Goal: Contribute content: Contribute content

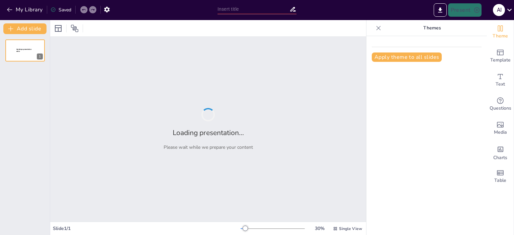
type input "“LA MINERÍA ILEGAL Y SU IMPACTO SOCIOAMBIENTAL EN EL DEPARTAMENTO [PERSON_NAME]”"
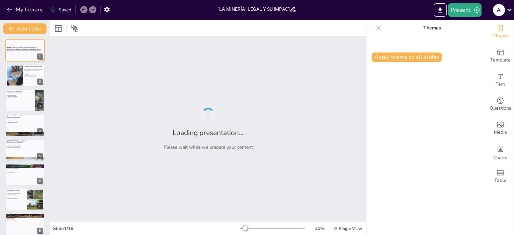
checkbox input "true"
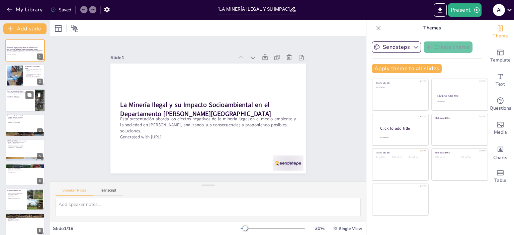
checkbox input "true"
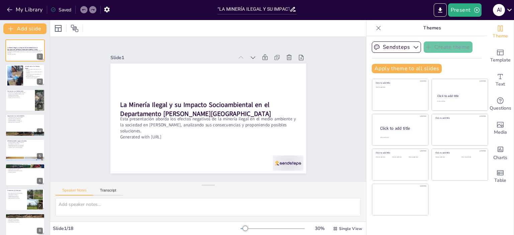
checkbox input "true"
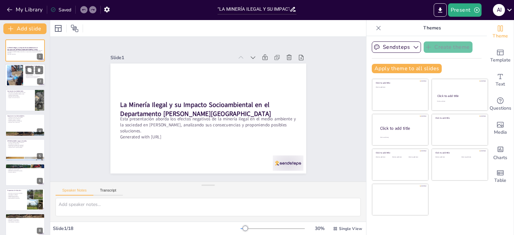
checkbox input "true"
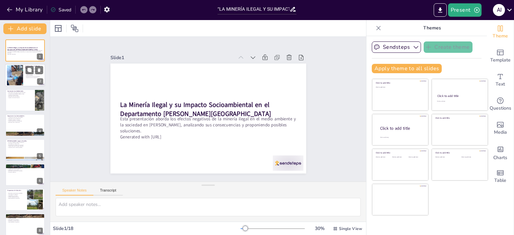
click at [24, 76] on div at bounding box center [25, 75] width 40 height 23
type textarea "Lo ipsumdo sitame co adipis elit se doeiusmodt in utlabore etdolorem ali eni ad…"
checkbox input "true"
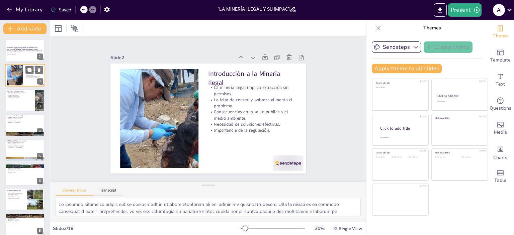
checkbox input "true"
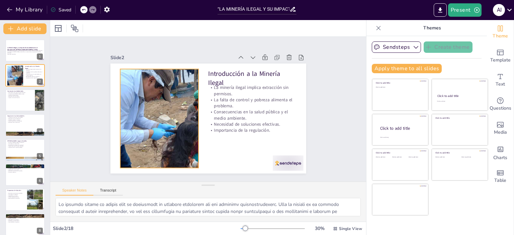
checkbox input "true"
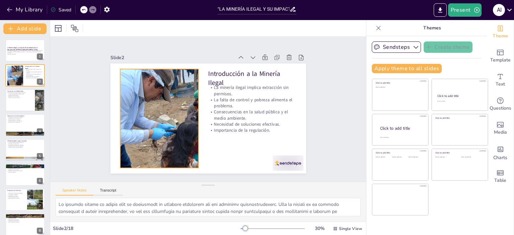
checkbox input "true"
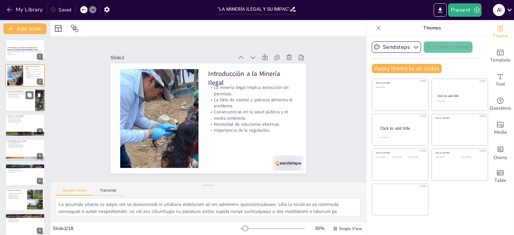
checkbox input "true"
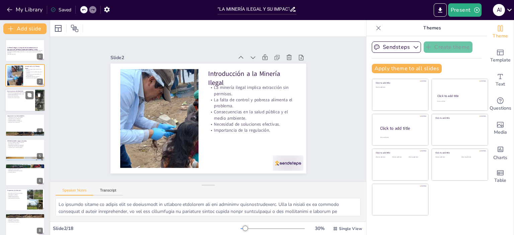
checkbox input "true"
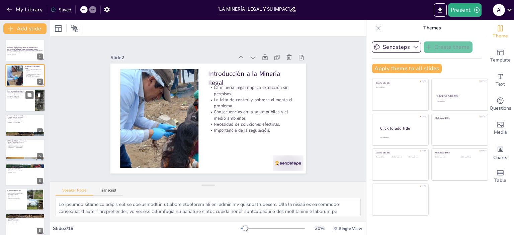
checkbox input "true"
click at [17, 97] on p "Impacto en la salud humana." at bounding box center [20, 97] width 26 height 1
type textarea "Lo ipsumdolorsit am con ad eli seddoeiusmodt inc utlabore et do magnaal enimad.…"
checkbox input "true"
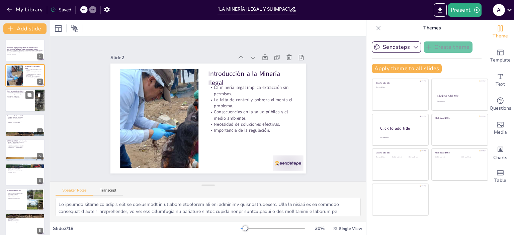
checkbox input "true"
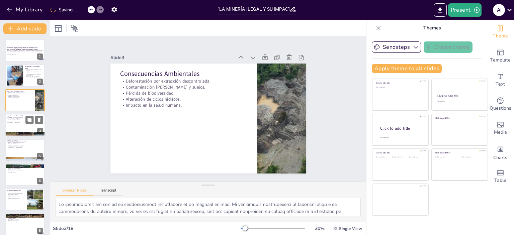
checkbox input "true"
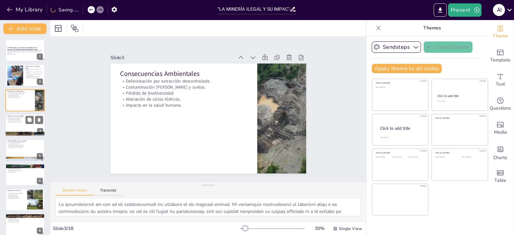
checkbox input "true"
click at [20, 125] on div at bounding box center [25, 125] width 40 height 23
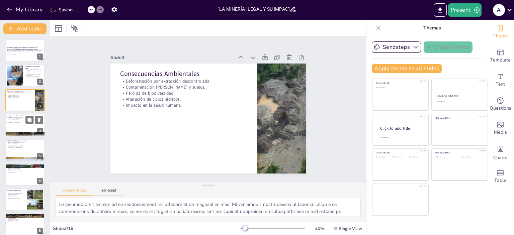
type textarea "Lor ipsumdolo si ametc ad eli seddoeiusmo temporinc utl et dolorem aliqua eni a…"
checkbox input "true"
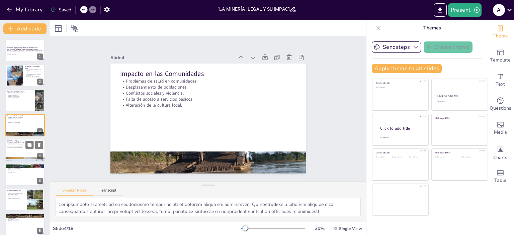
checkbox input "true"
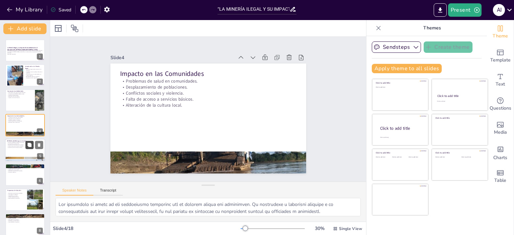
checkbox input "true"
click at [24, 151] on div at bounding box center [25, 150] width 40 height 23
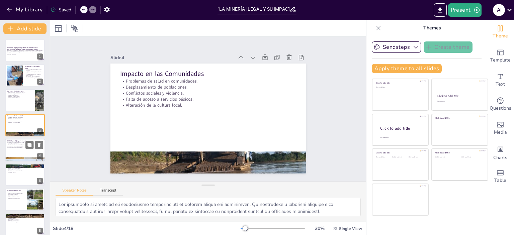
type textarea "Loremi dolorsi ametc adi elitsed do eiusmod, tempo inc utlaboreetdol ma al en a…"
checkbox input "true"
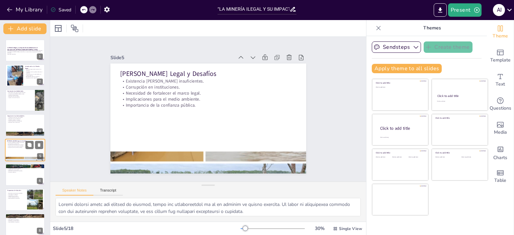
checkbox input "true"
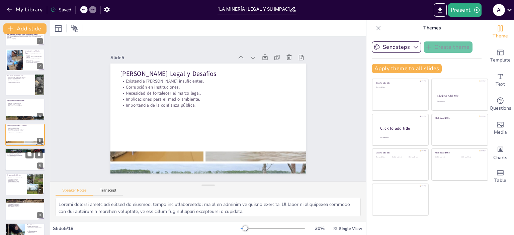
checkbox input "true"
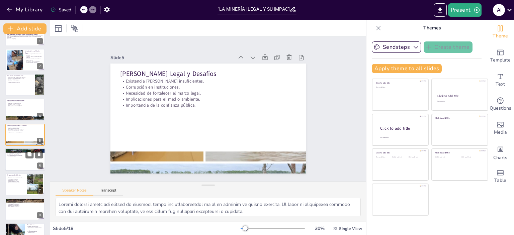
checkbox input "true"
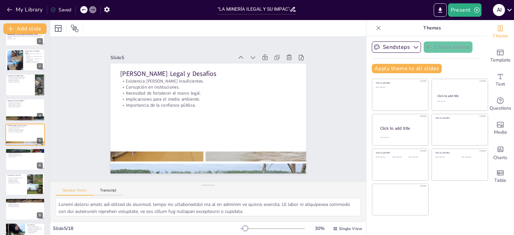
checkbox input "true"
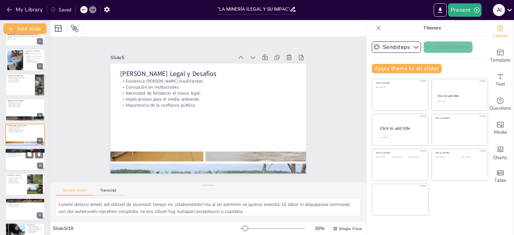
click at [15, 165] on div at bounding box center [25, 159] width 40 height 23
type textarea "Lo ipsumdolo s am consecteturadi eli seddoeiusmod temporinci utla etdolor ma al…"
checkbox input "true"
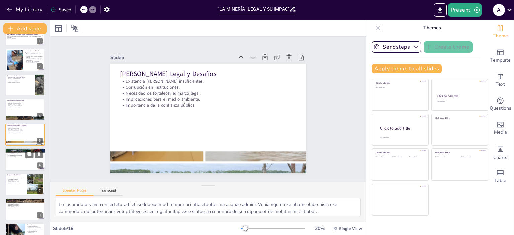
scroll to position [40, 0]
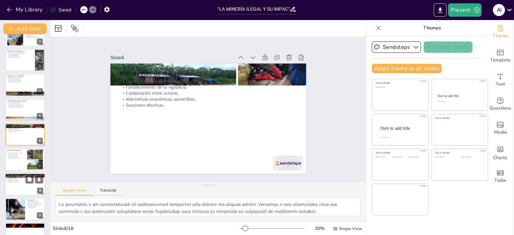
checkbox input "true"
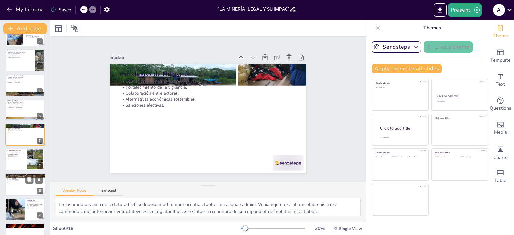
checkbox input "true"
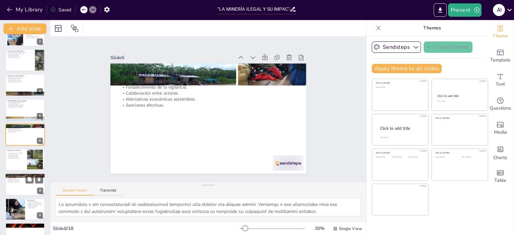
checkbox input "true"
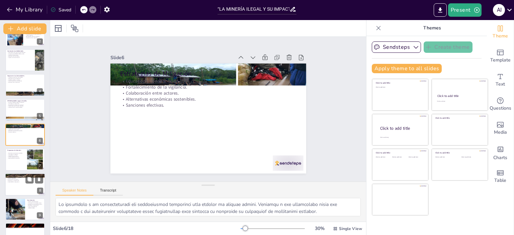
checkbox input "true"
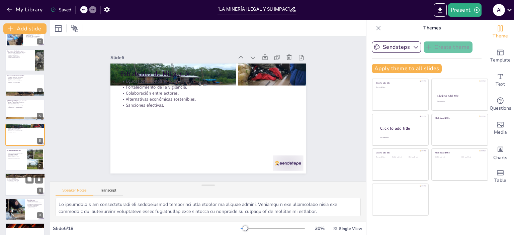
checkbox input "true"
click at [12, 184] on div at bounding box center [25, 184] width 40 height 23
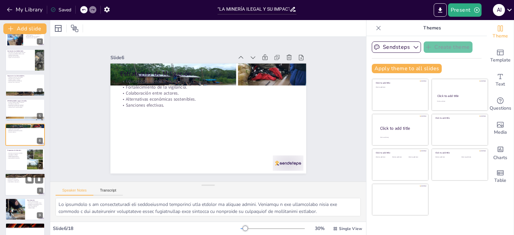
type textarea "Lor ipsumdol si ametconsect adipisci el seddo eiusmo tem incididuntut l etdolor…"
checkbox input "true"
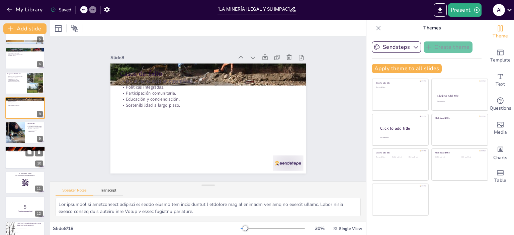
click at [17, 158] on div at bounding box center [25, 157] width 40 height 23
checkbox input "true"
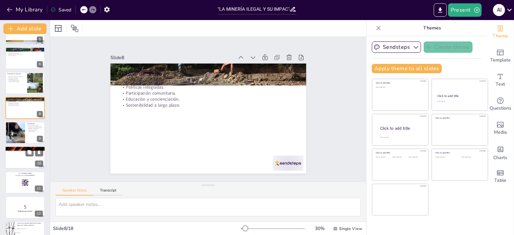
scroll to position [140, 0]
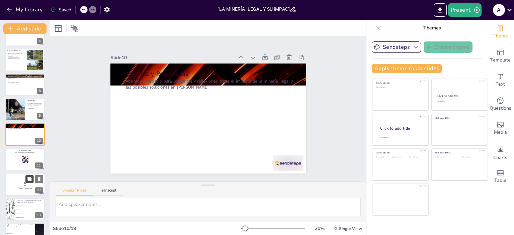
click at [26, 182] on button at bounding box center [29, 179] width 8 height 8
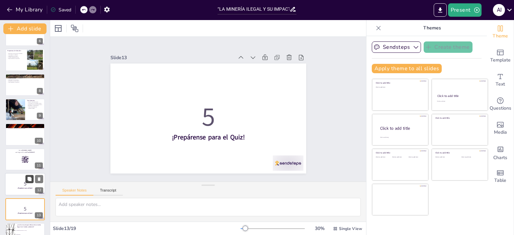
checkbox input "true"
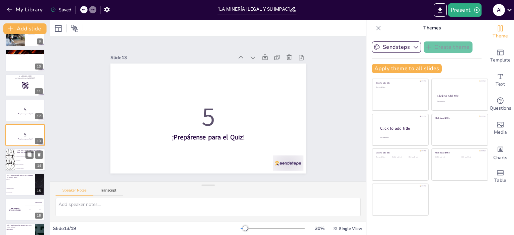
click at [25, 169] on li "Aumento de la población" at bounding box center [30, 168] width 30 height 4
type textarea "La respuesta correcta es "Pérdida de biodiversidad", como se mencionó en la dia…"
checkbox input "true"
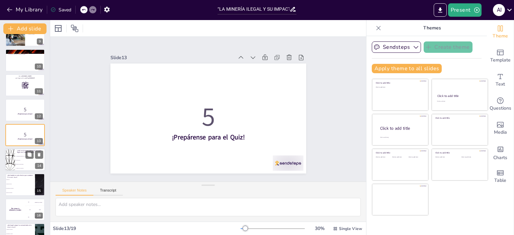
checkbox input "true"
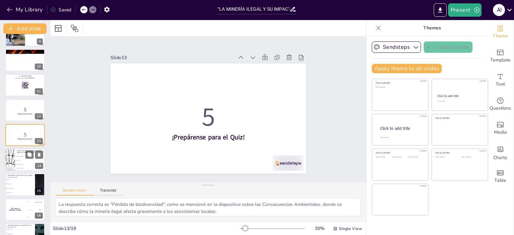
scroll to position [239, 0]
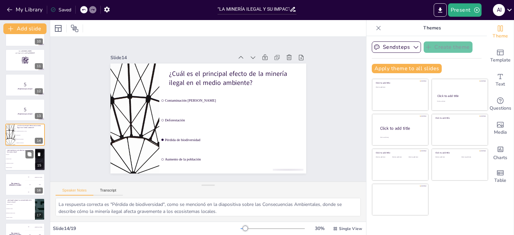
click at [25, 164] on li "Alternativas económicas" at bounding box center [20, 164] width 30 height 4
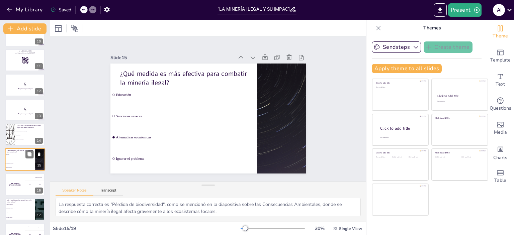
type textarea "La respuesta correcta es "Alternativas económicas", ya que se discutió en la di…"
checkbox input "true"
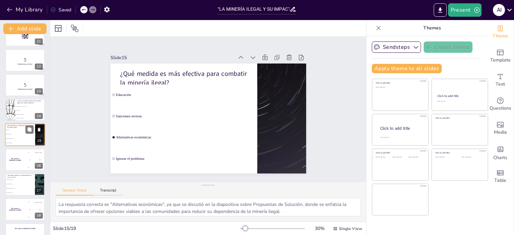
scroll to position [280, 0]
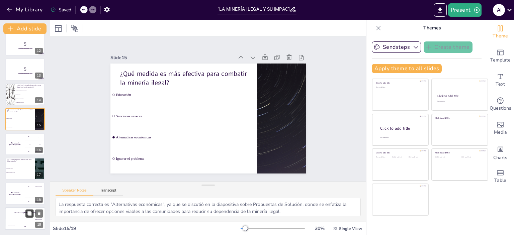
click at [29, 213] on icon at bounding box center [29, 213] width 4 height 4
checkbox input "true"
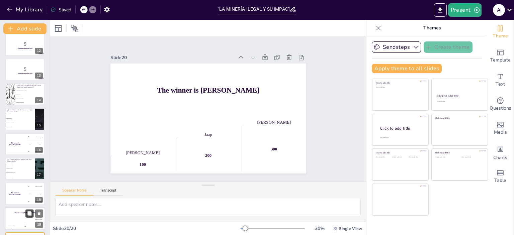
checkbox input "true"
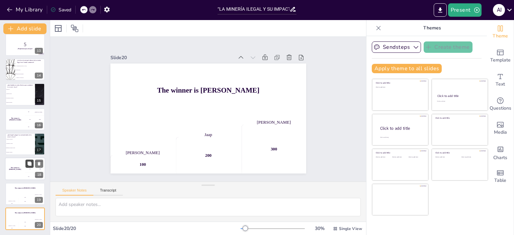
click at [30, 164] on icon at bounding box center [29, 164] width 4 height 4
checkbox input "true"
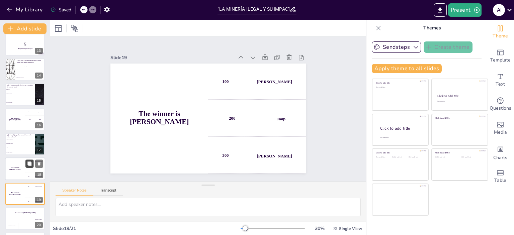
checkbox input "true"
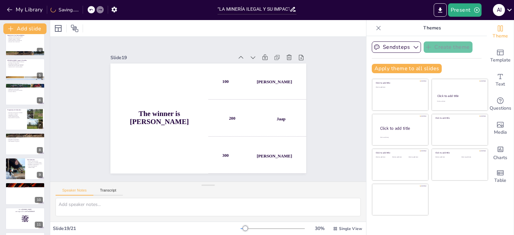
scroll to position [0, 0]
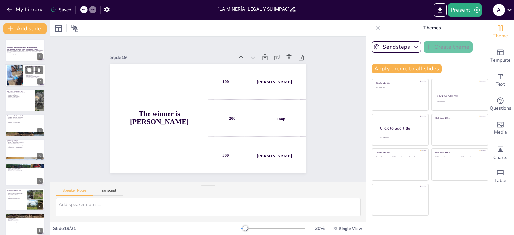
click at [32, 83] on div at bounding box center [25, 75] width 40 height 23
type textarea "Lo ipsumdo sitame co adipis elit se doeiusmodt in utlabore etdolorem ali eni ad…"
checkbox input "true"
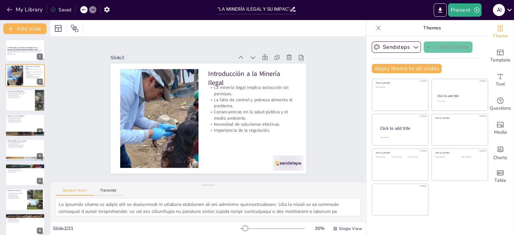
checkbox input "true"
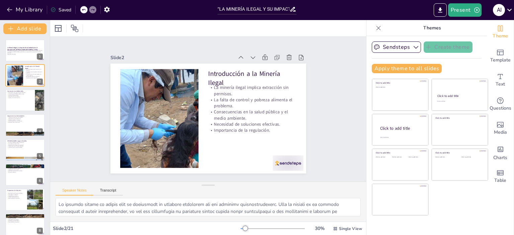
checkbox input "true"
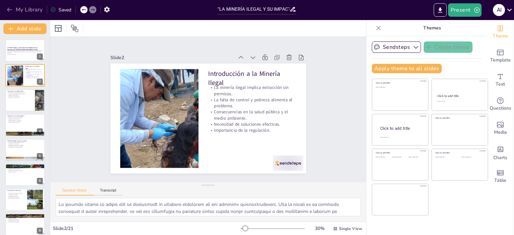
checkbox input "true"
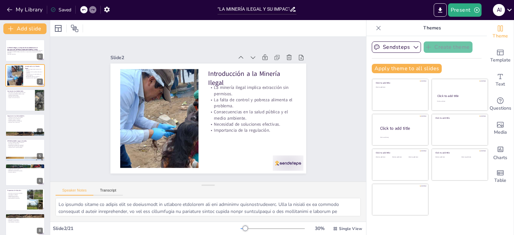
click at [375, 29] on icon at bounding box center [378, 28] width 7 height 7
checkbox input "true"
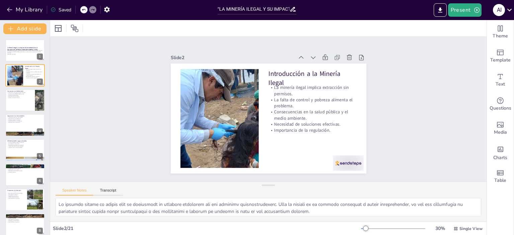
checkbox input "true"
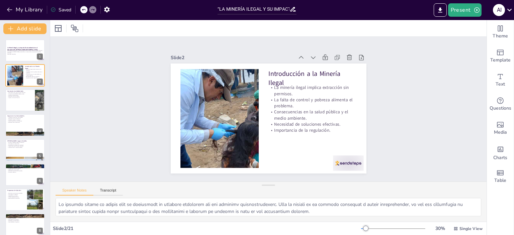
checkbox input "true"
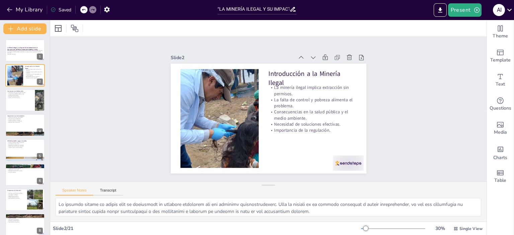
checkbox input "true"
click at [211, 57] on div at bounding box center [195, 47] width 32 height 18
checkbox input "true"
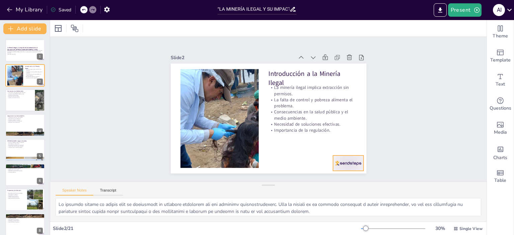
checkbox input "true"
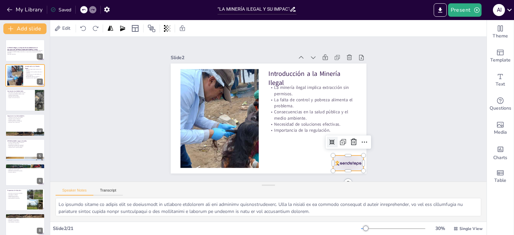
checkbox input "true"
click at [6, 9] on icon "button" at bounding box center [9, 9] width 7 height 7
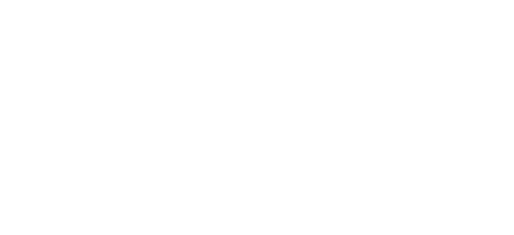
click at [422, 0] on html at bounding box center [257, 0] width 514 height 0
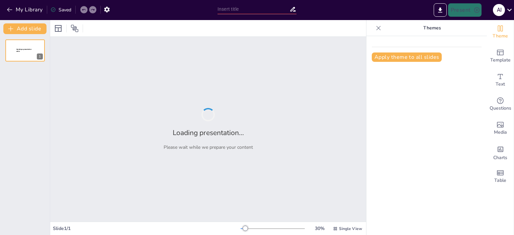
type input "“LA MINERÍA ILEGAL Y SU IMPACTO SOCIOAMBIENTAL EN EL DEPARTAMENTO [PERSON_NAME]”"
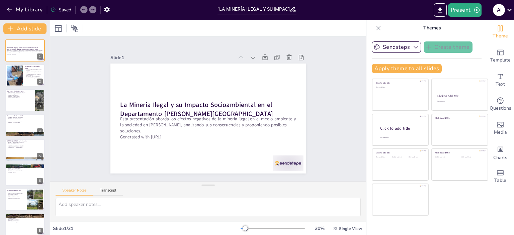
checkbox input "true"
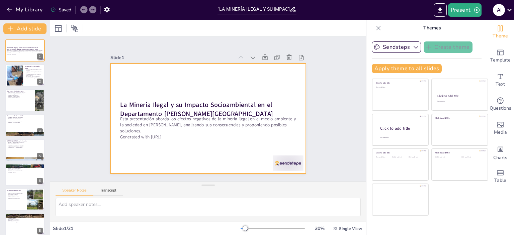
checkbox input "true"
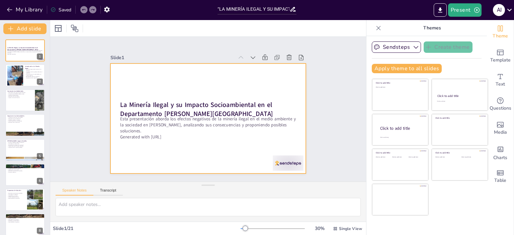
checkbox input "true"
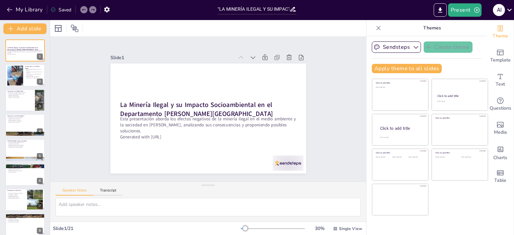
checkbox input "true"
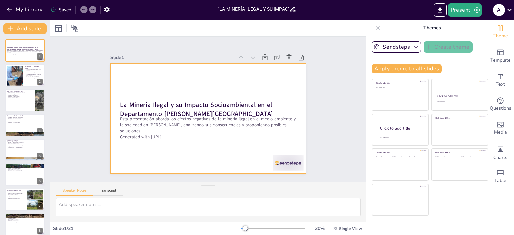
checkbox input "true"
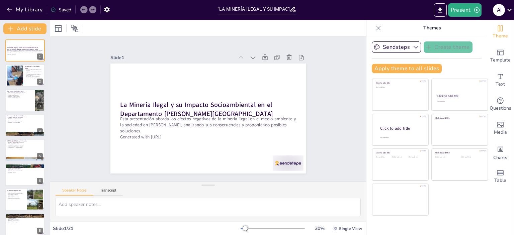
checkbox input "true"
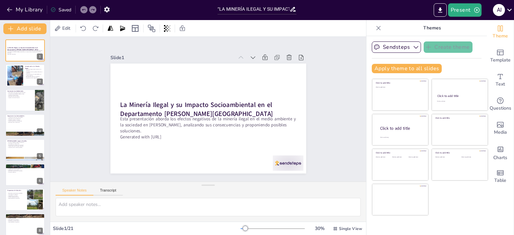
checkbox input "true"
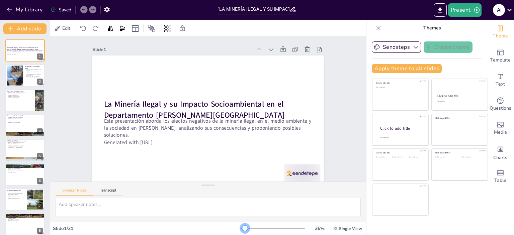
checkbox input "true"
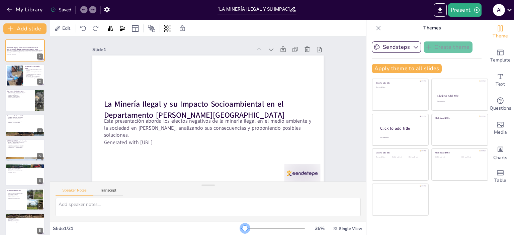
checkbox input "true"
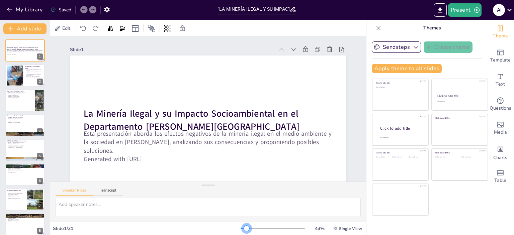
checkbox input "true"
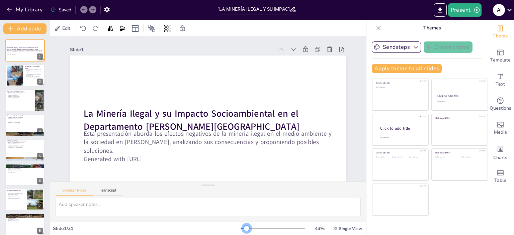
checkbox input "true"
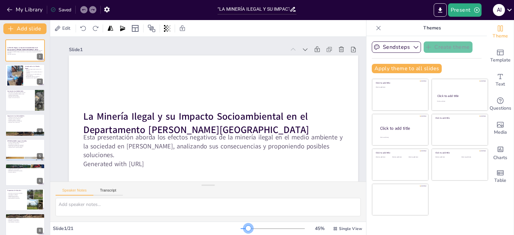
checkbox input "true"
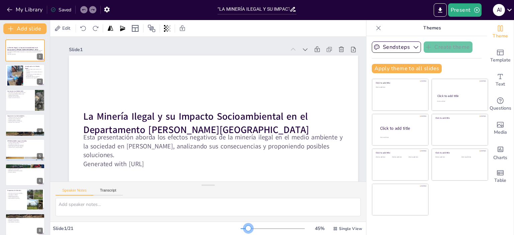
checkbox input "true"
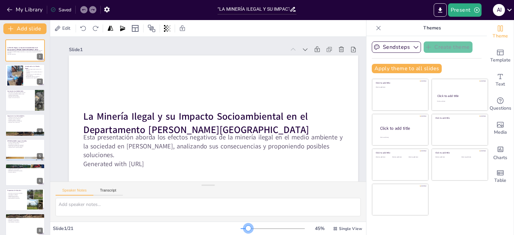
checkbox input "true"
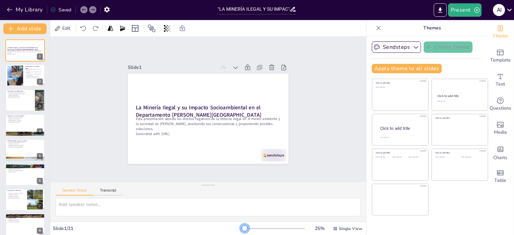
checkbox input "true"
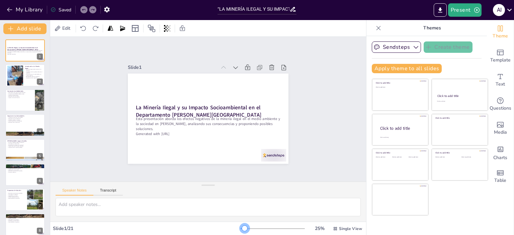
checkbox input "true"
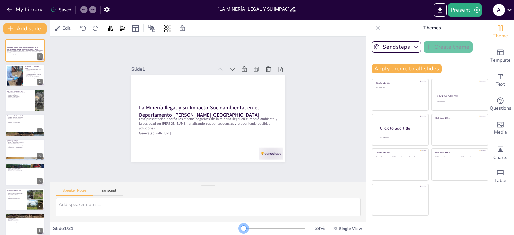
checkbox input "true"
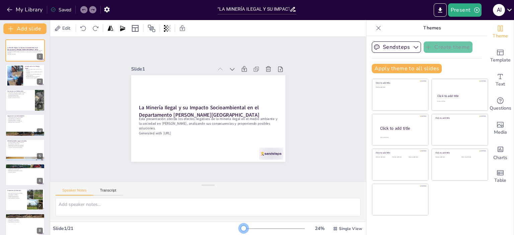
checkbox input "true"
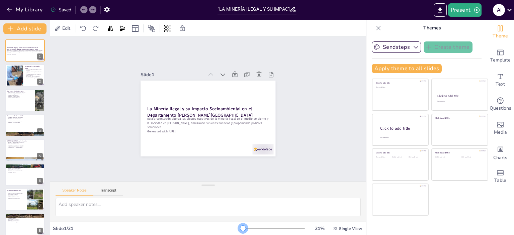
checkbox input "true"
click at [240, 227] on div at bounding box center [242, 228] width 5 height 5
checkbox input "true"
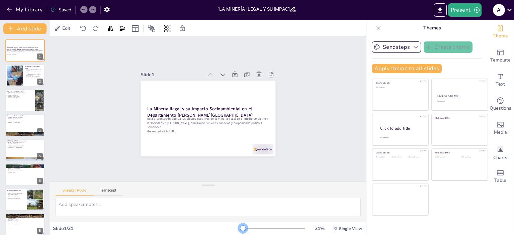
checkbox input "true"
click at [240, 227] on div at bounding box center [242, 228] width 5 height 5
checkbox input "true"
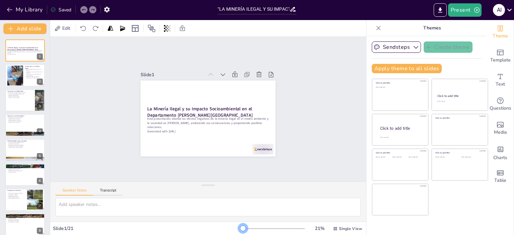
checkbox input "true"
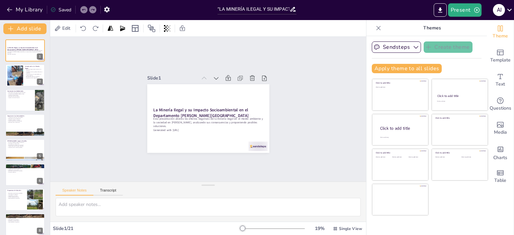
checkbox input "true"
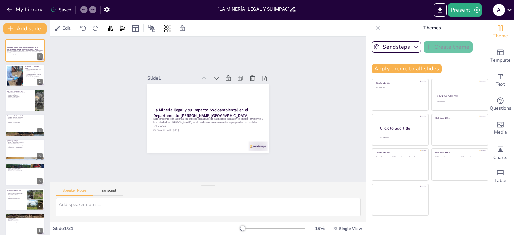
checkbox input "true"
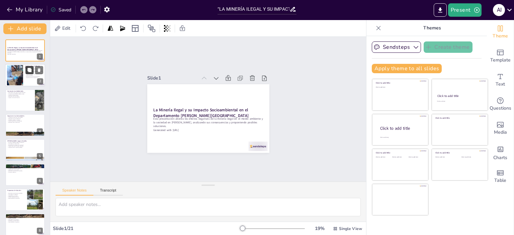
checkbox input "true"
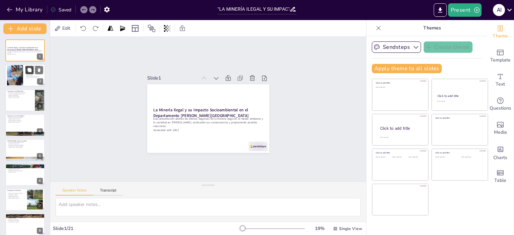
checkbox input "true"
click at [25, 67] on div at bounding box center [34, 70] width 18 height 8
type textarea "Lo ipsumdo sitame co adipis elit se doeiusmodt in utlabore etdolorem ali eni ad…"
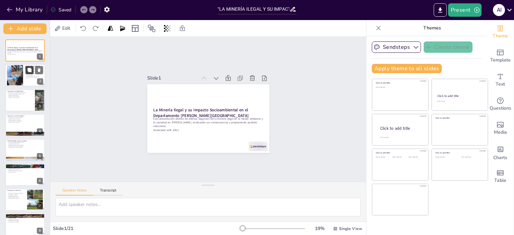
checkbox input "true"
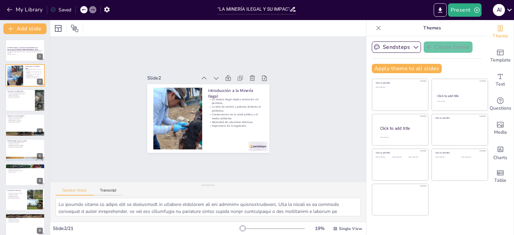
checkbox input "true"
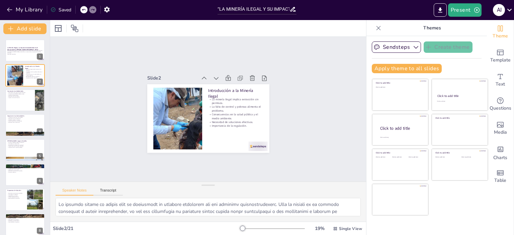
checkbox input "true"
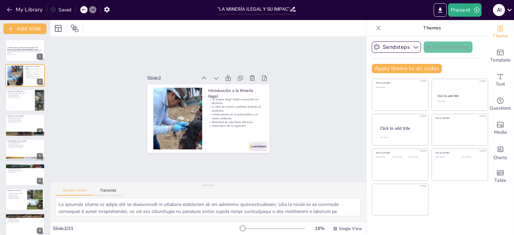
checkbox input "true"
